Goal: Navigation & Orientation: Find specific page/section

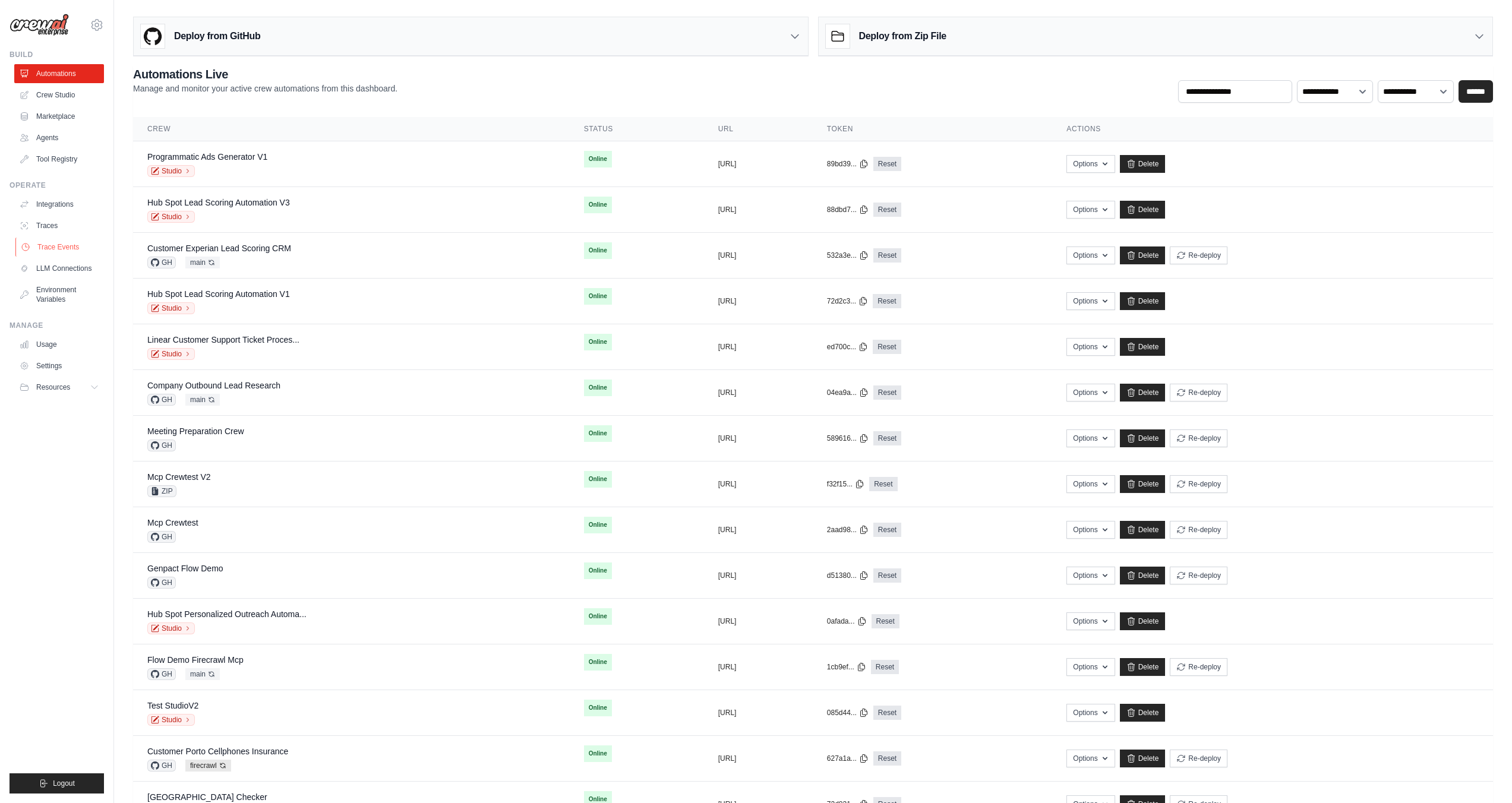
click at [53, 241] on link "Trace Events" at bounding box center [60, 247] width 89 height 19
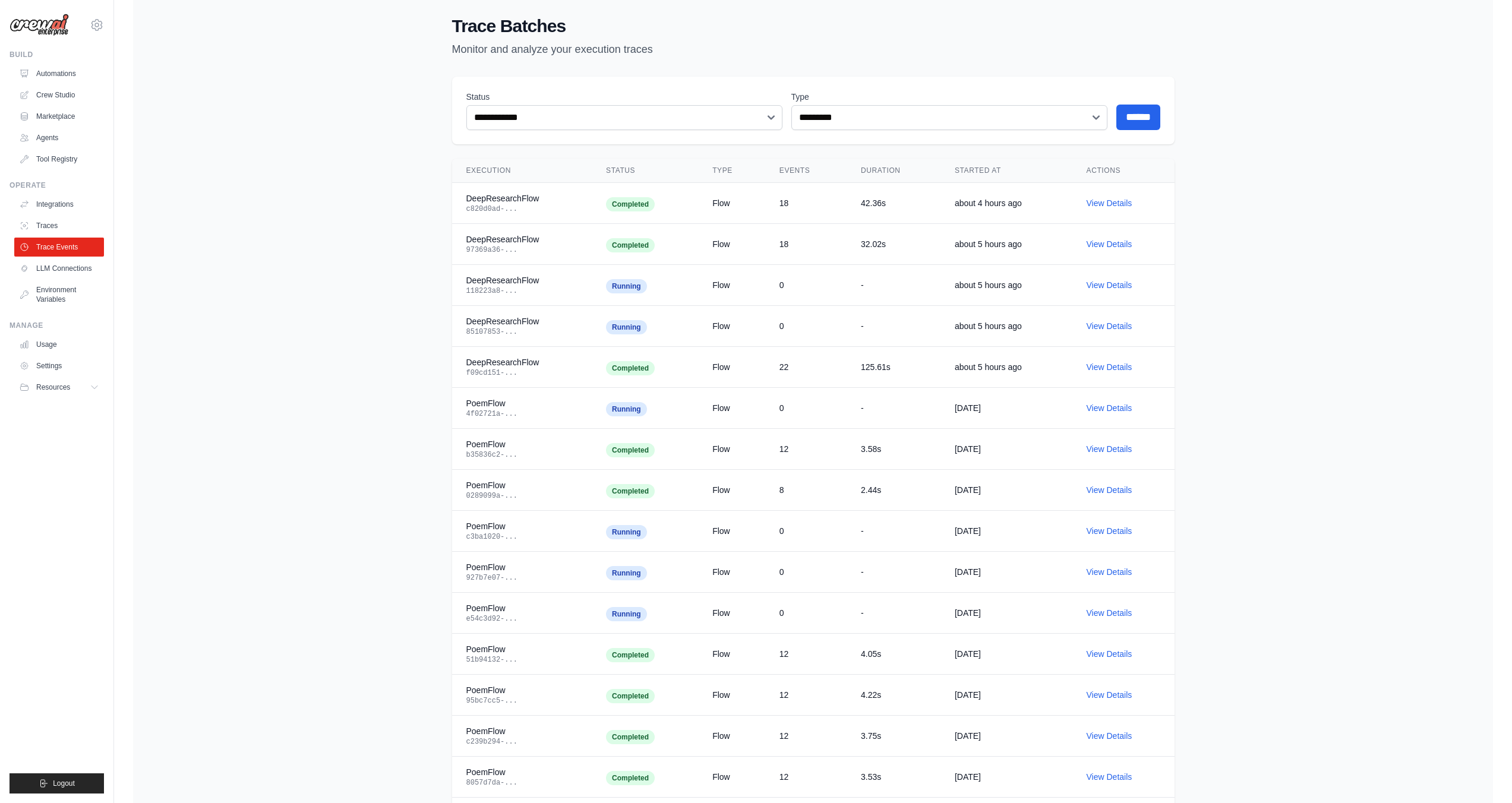
scroll to position [1, 0]
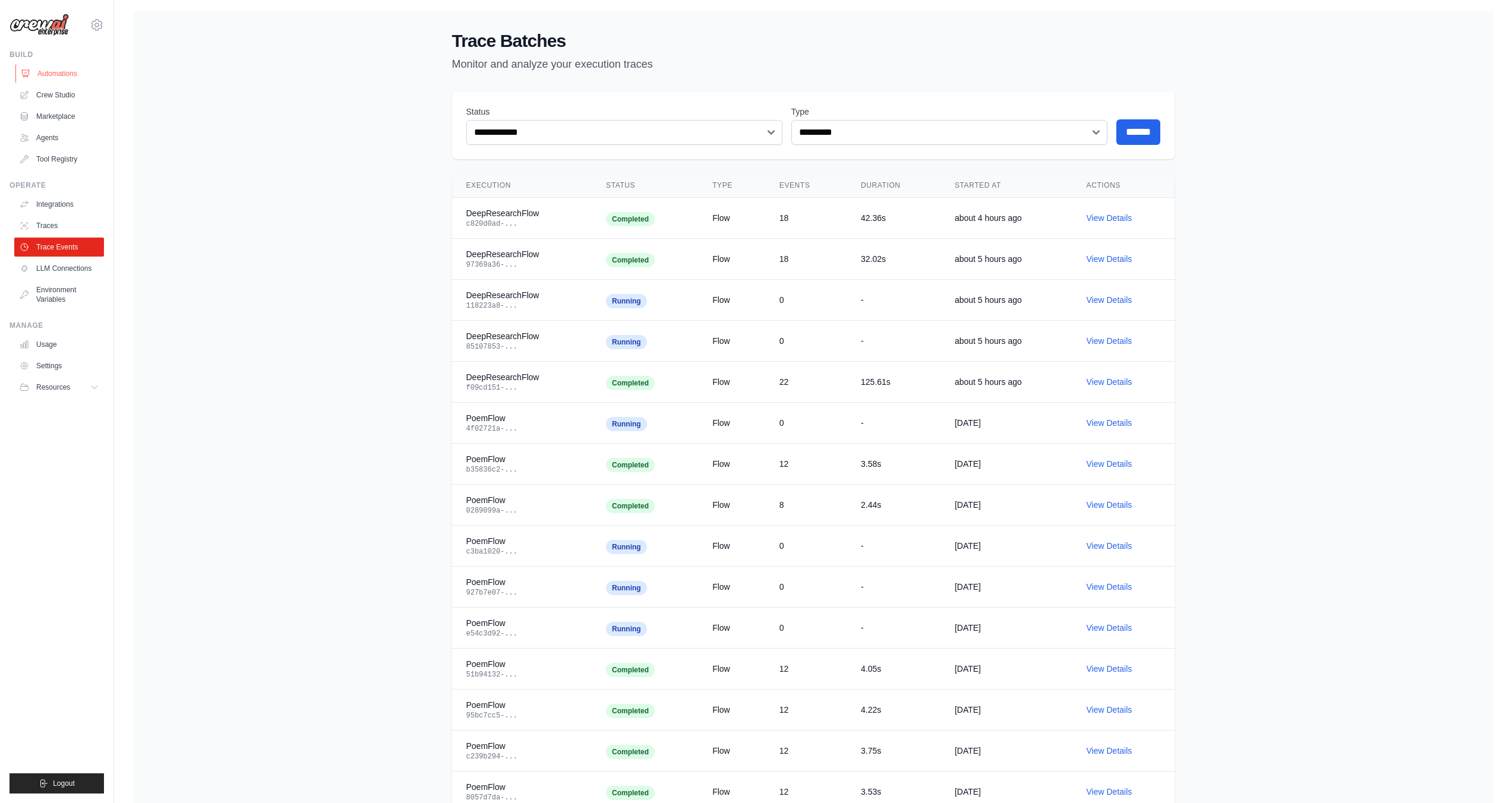
click at [54, 67] on link "Automations" at bounding box center [60, 73] width 89 height 19
